Goal: Find specific page/section

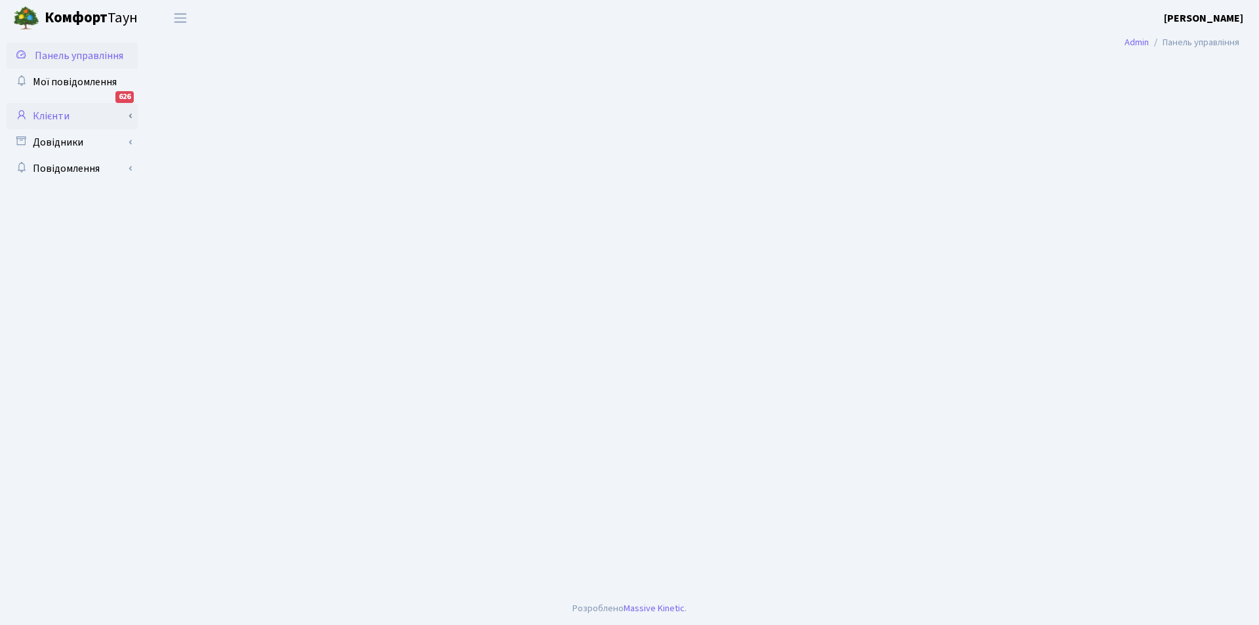
click at [49, 113] on link "Клієнти" at bounding box center [72, 116] width 131 height 26
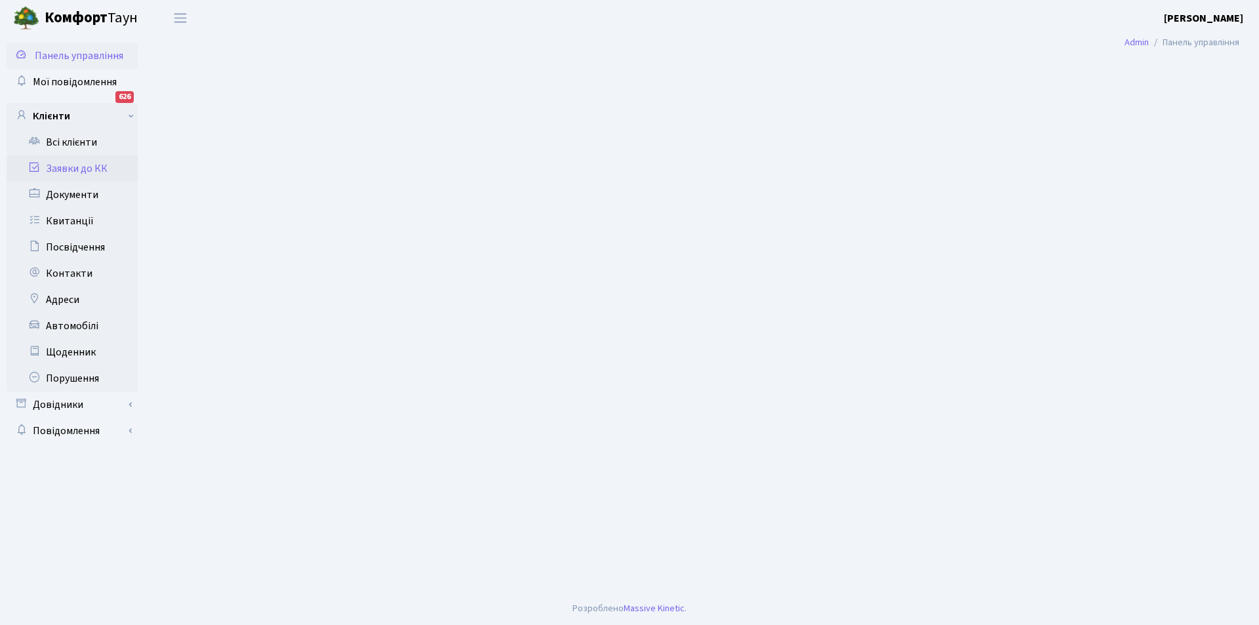
click at [85, 168] on link "Заявки до КК" at bounding box center [72, 168] width 131 height 26
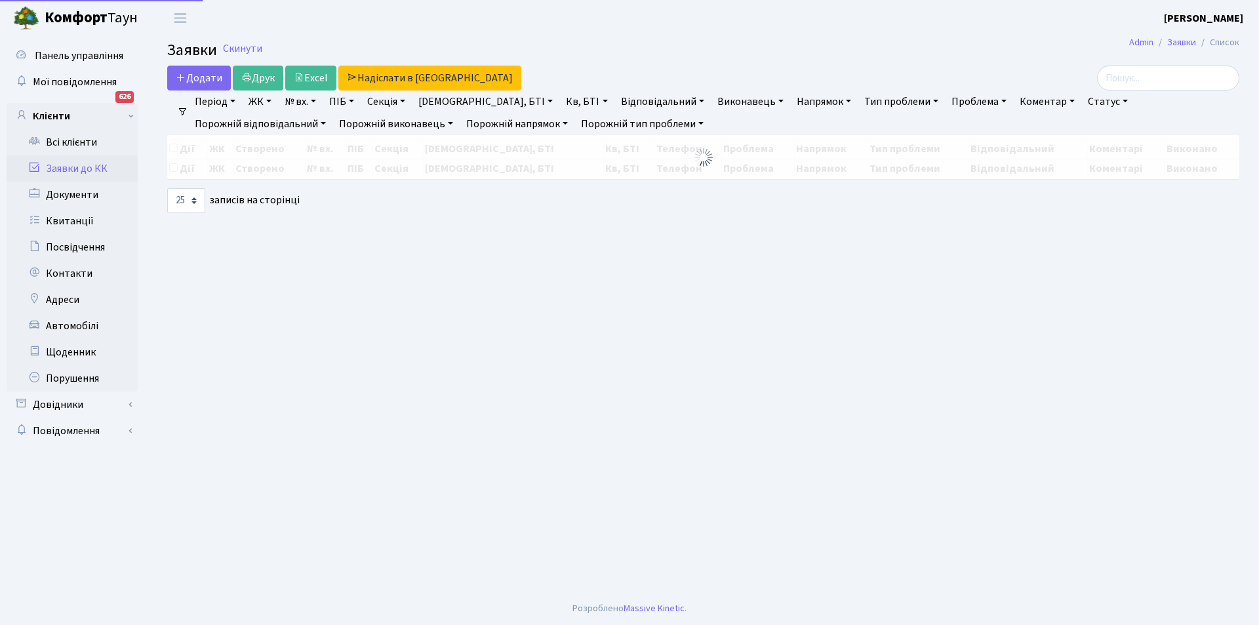
select select "25"
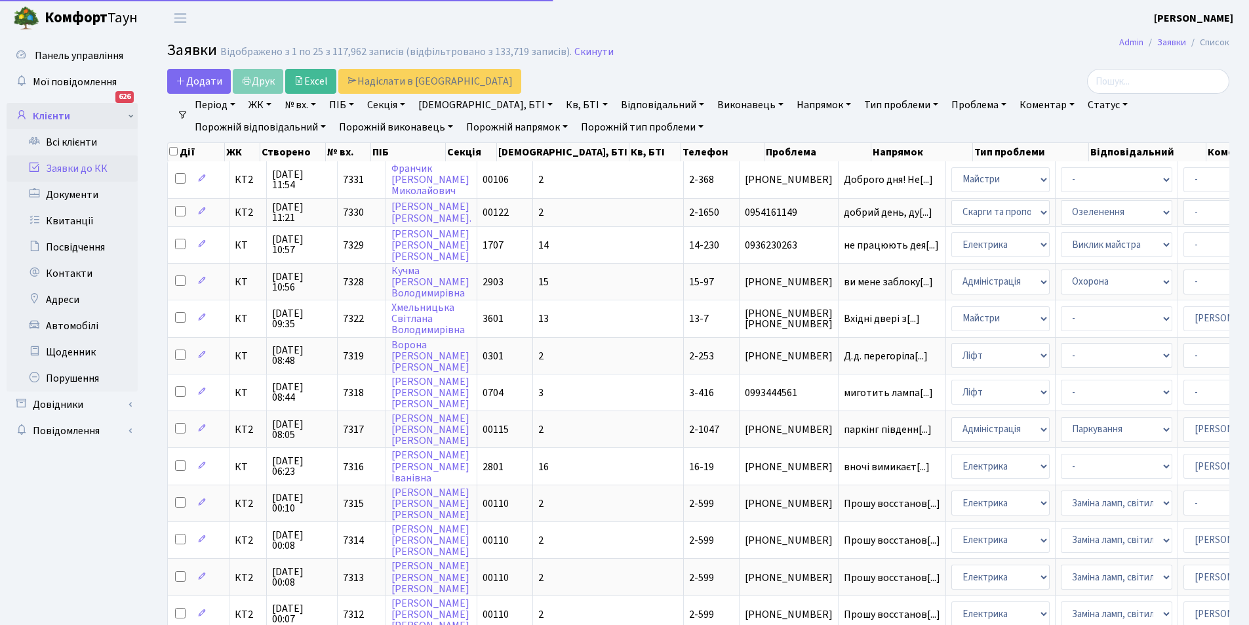
click at [51, 113] on link "Клієнти" at bounding box center [72, 116] width 131 height 26
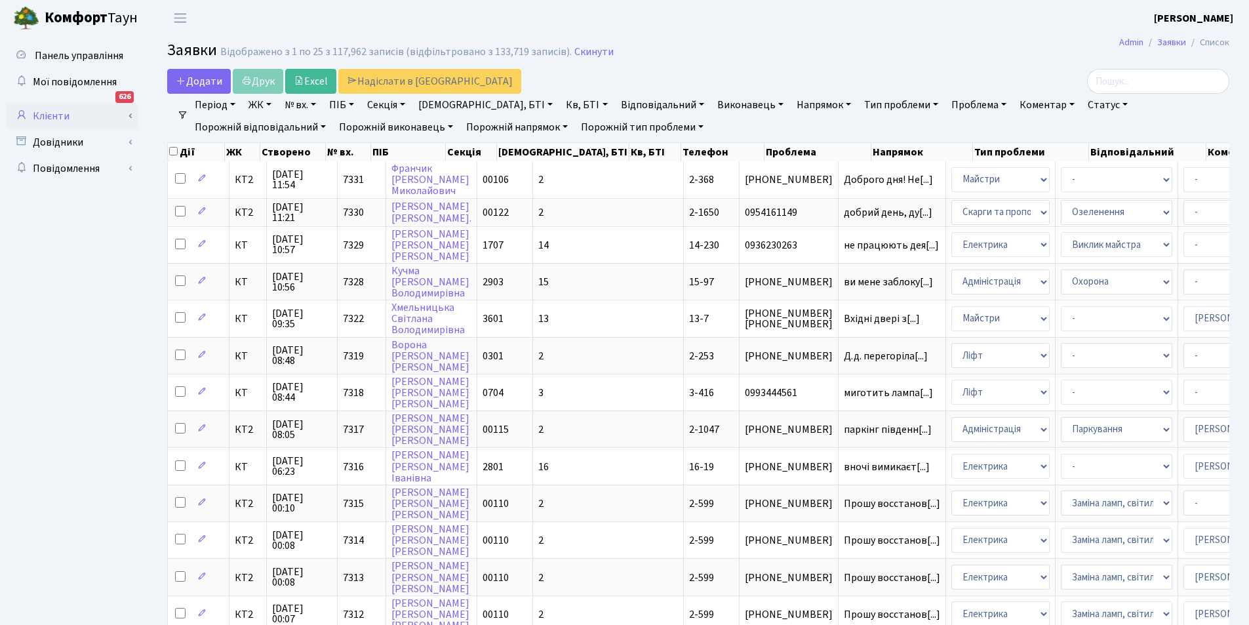
click at [50, 110] on link "Клієнти" at bounding box center [72, 116] width 131 height 26
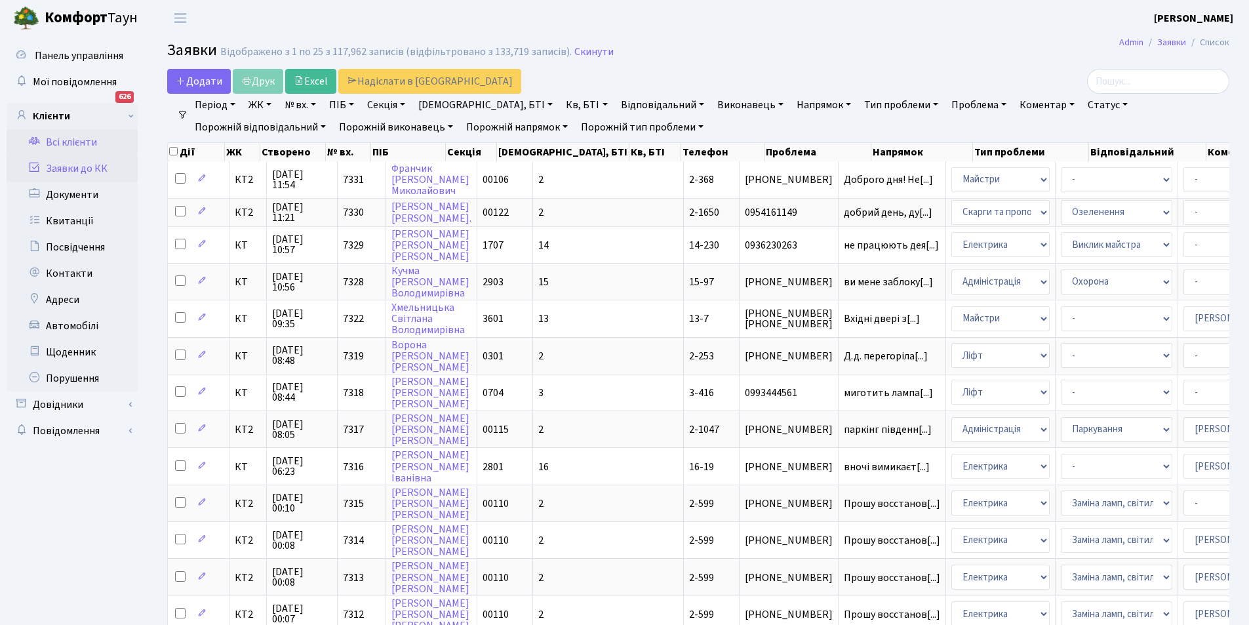
click at [84, 143] on link "Всі клієнти" at bounding box center [72, 142] width 131 height 26
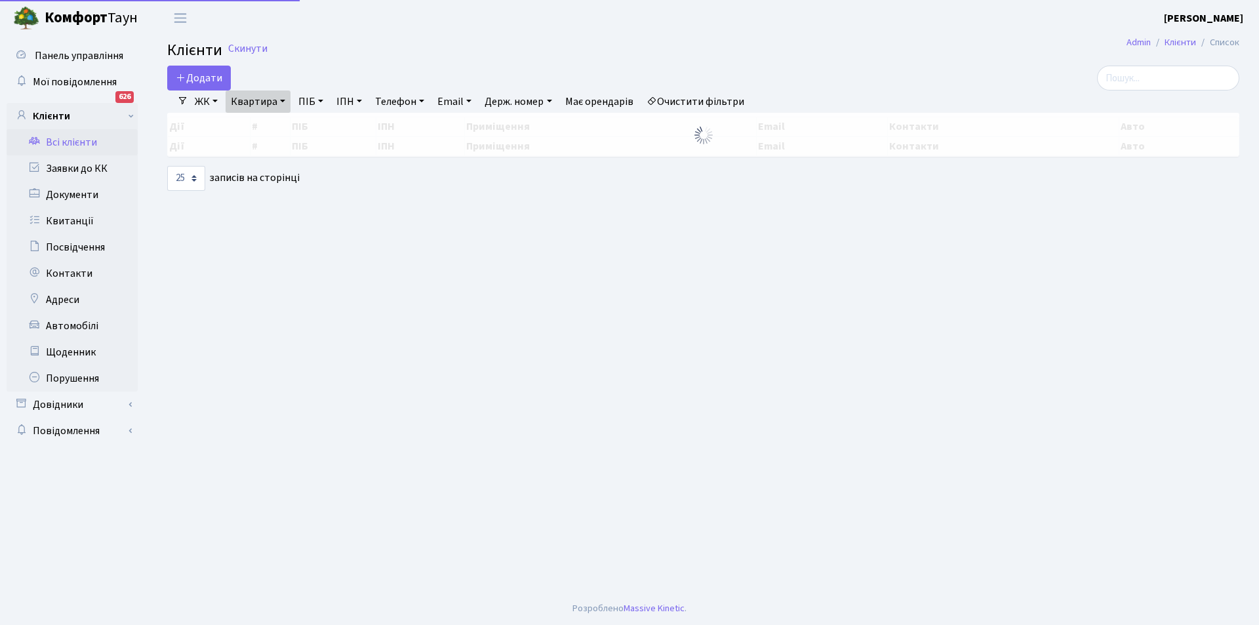
select select "25"
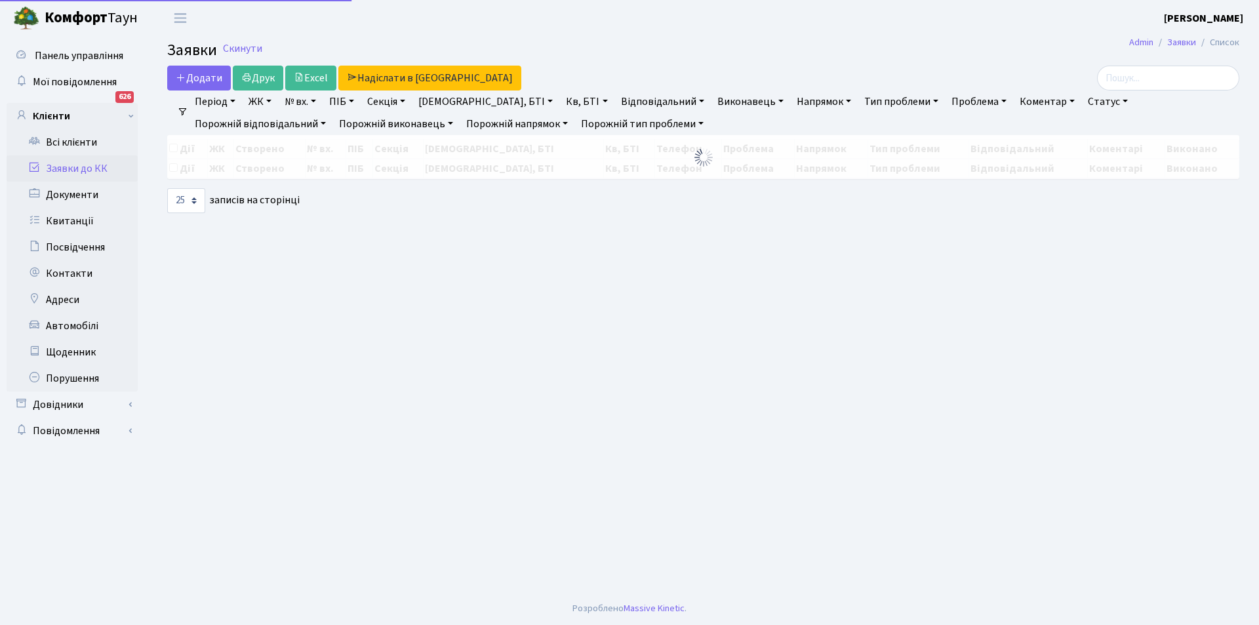
select select "25"
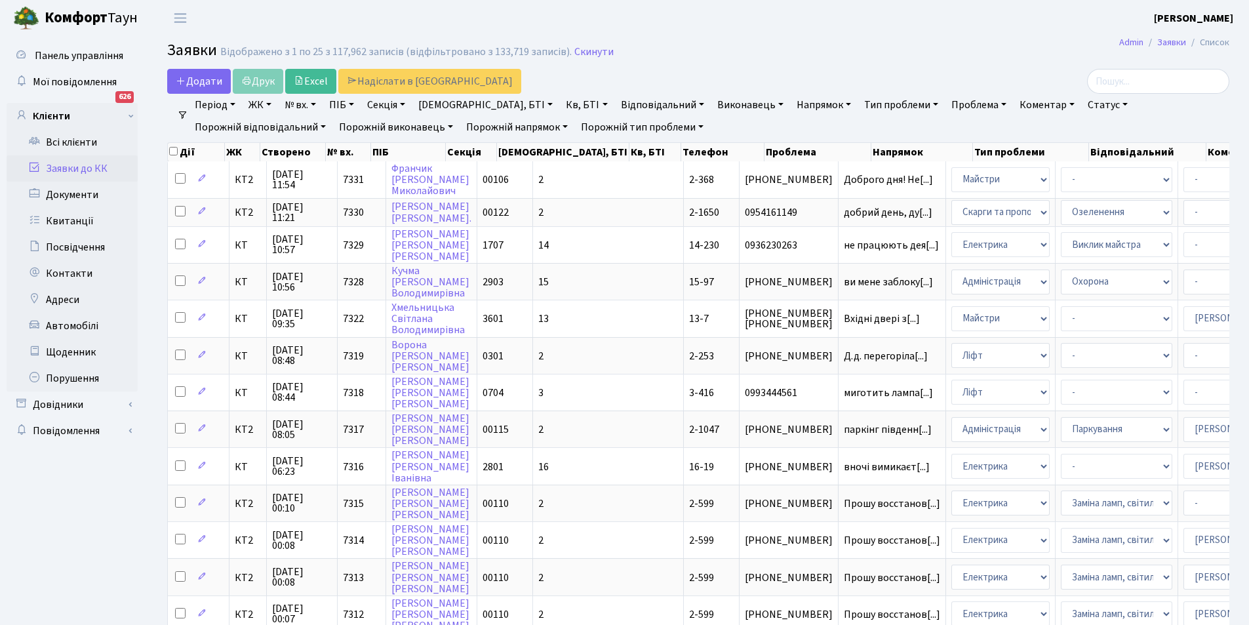
click at [561, 102] on link "Кв, БТІ" at bounding box center [587, 105] width 52 height 22
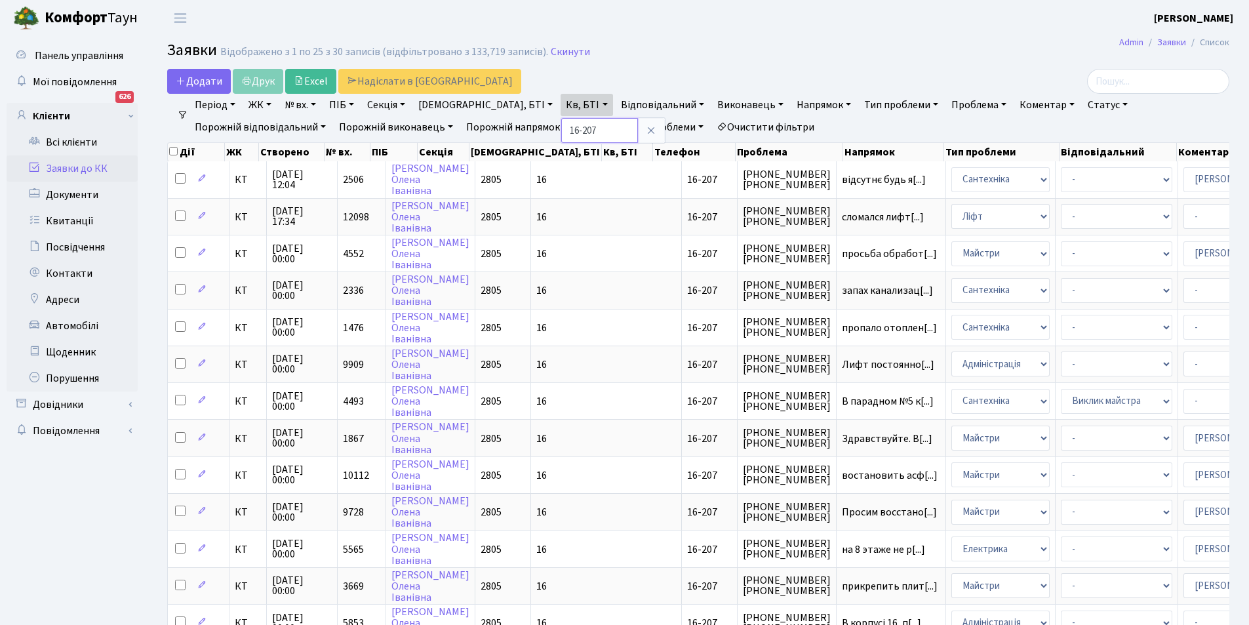
drag, startPoint x: 519, startPoint y: 128, endPoint x: 506, endPoint y: 127, distance: 13.8
click at [561, 127] on input "16-207" at bounding box center [599, 130] width 77 height 25
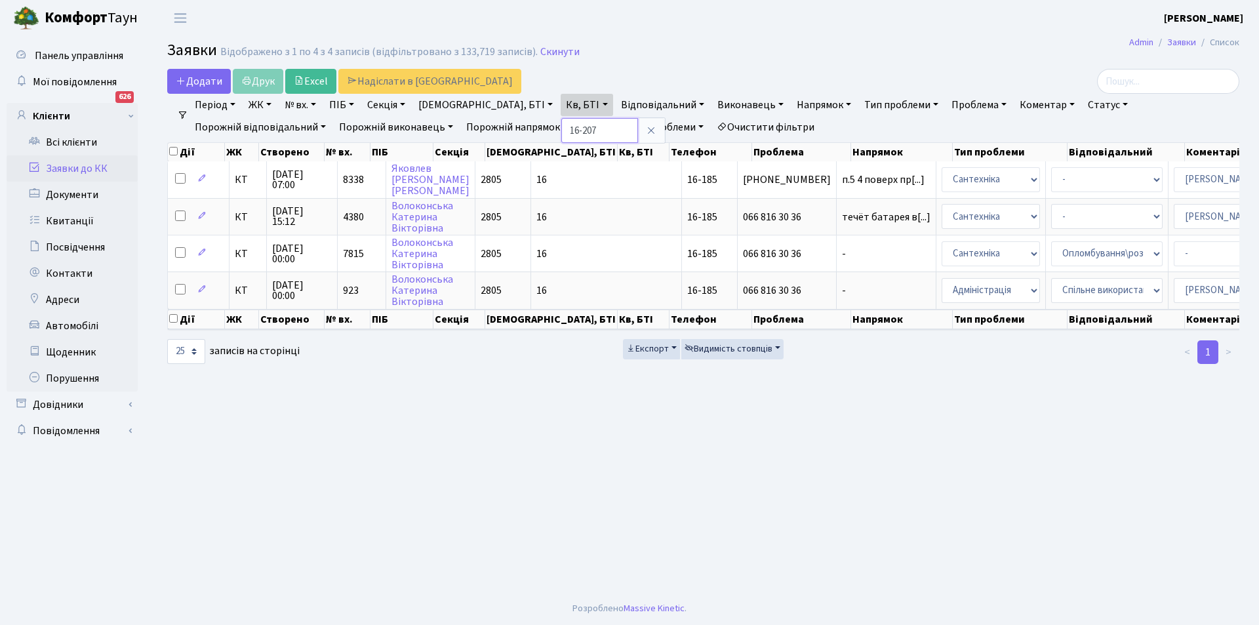
type input "16-207"
